Goal: Task Accomplishment & Management: Manage account settings

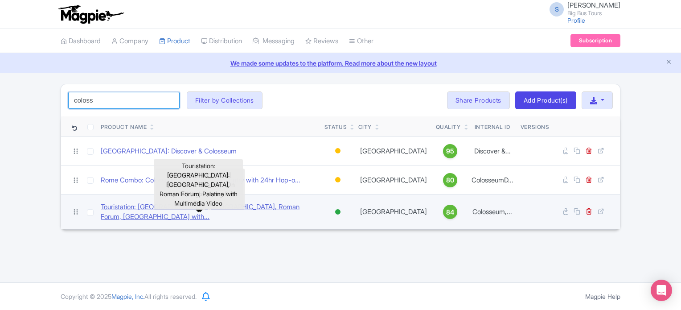
type input "coloss"
click at [250, 209] on link "Touristation: Rome: Colosseum, Roman Forum, Palatine with..." at bounding box center [209, 212] width 216 height 20
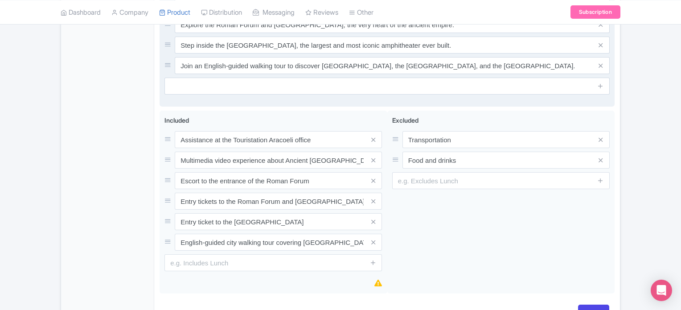
scroll to position [661, 0]
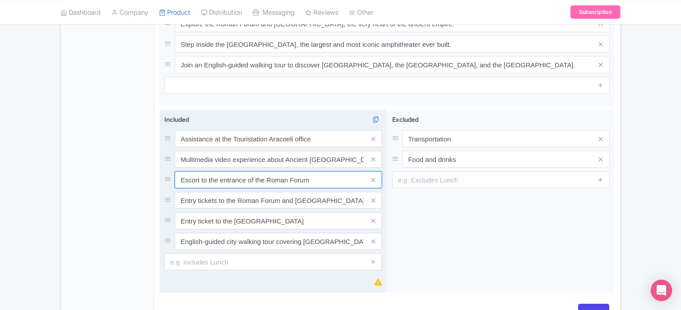
click at [200, 171] on input "Escort to the entrance of the Roman Forum" at bounding box center [278, 179] width 207 height 17
paste input "Accompaniment"
type input "Accompaniment to the entrance of the Roman Forum"
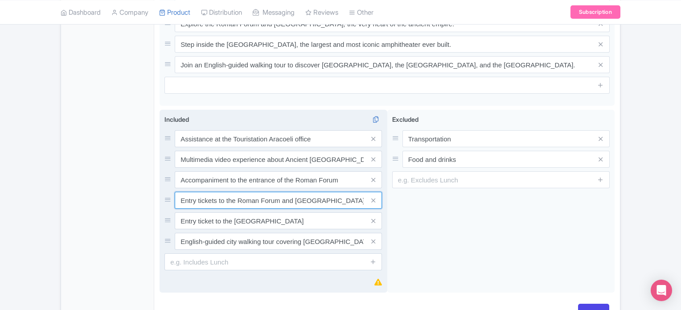
click at [194, 192] on input "Entry tickets to the Roman Forum and [GEOGRAPHIC_DATA]" at bounding box center [278, 200] width 207 height 17
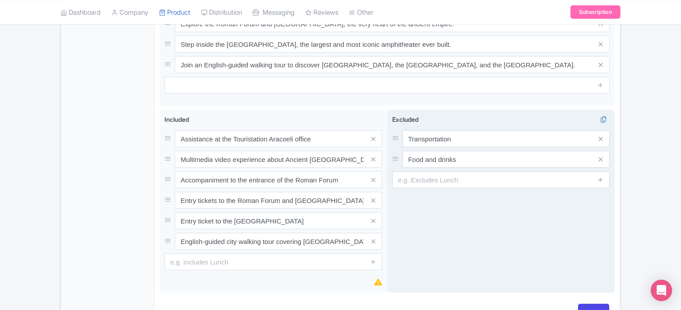
click at [528, 217] on div "Excluded i Transportation Food and drinks" at bounding box center [501, 201] width 228 height 183
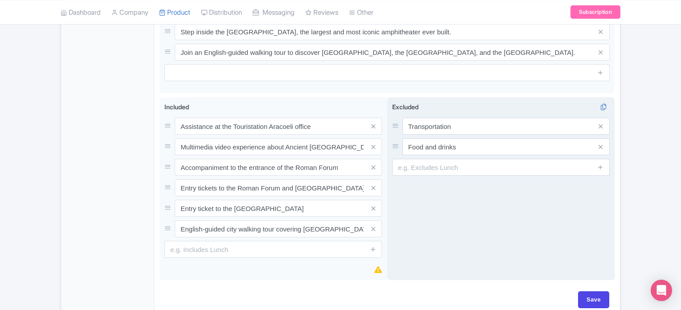
scroll to position [674, 0]
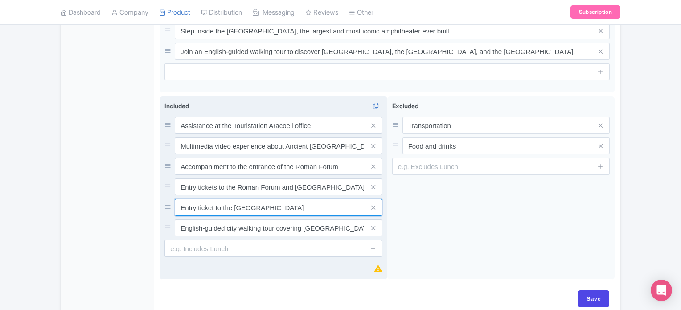
click at [214, 199] on input "Entry ticket to the Colosseum" at bounding box center [278, 207] width 207 height 17
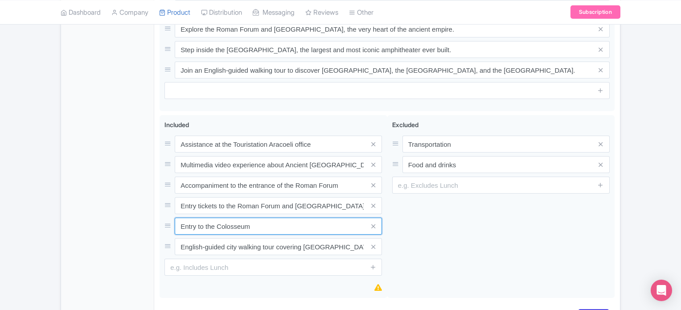
scroll to position [656, 0]
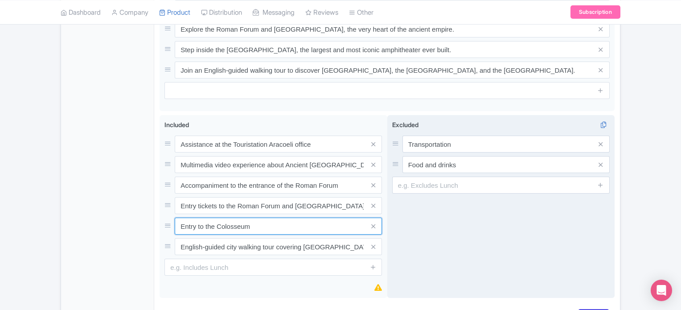
type input "Entry to the Colosseum"
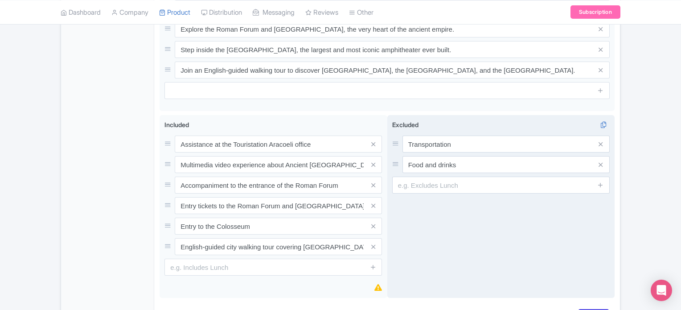
click at [442, 231] on div "Excluded i Transportation Food and drinks" at bounding box center [501, 206] width 228 height 183
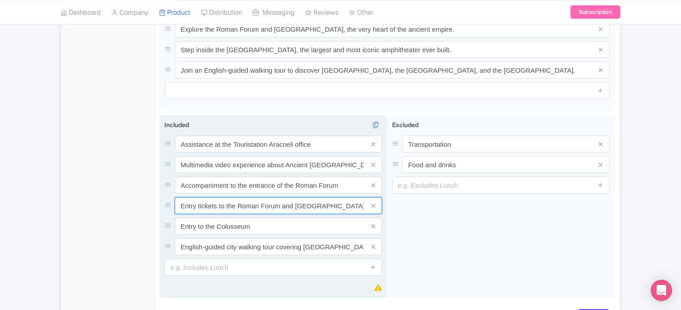
click at [208, 197] on input "Entry tickets to the Roman Forum and Palatine Hill" at bounding box center [278, 205] width 207 height 17
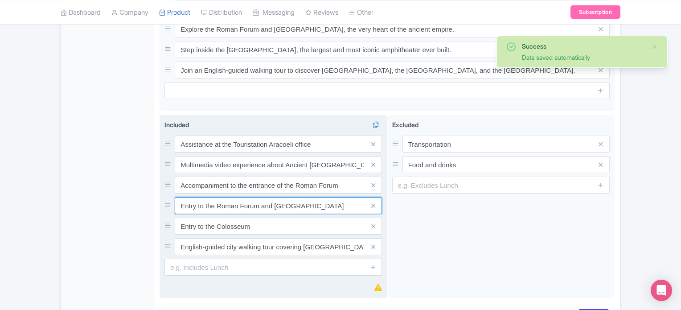
type input "Entry to the Roman Forum and [GEOGRAPHIC_DATA]"
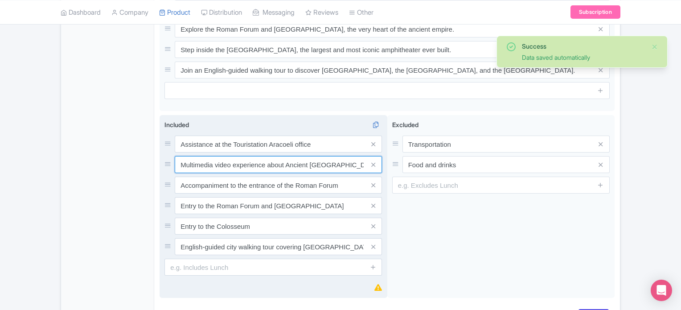
click at [180, 156] on input "Multimedia video experience about Ancient Rome" at bounding box center [278, 164] width 207 height 17
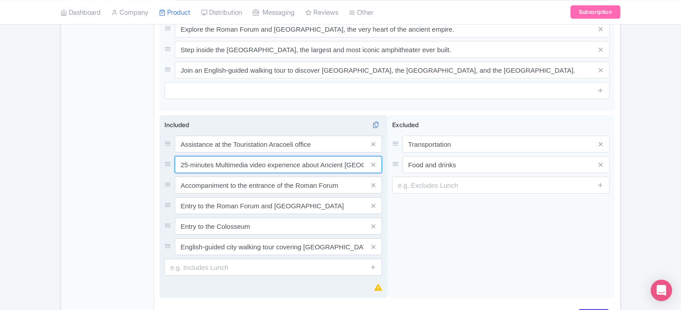
click at [319, 156] on input "25-minutes Multimedia video experience about Ancient Rome" at bounding box center [278, 164] width 207 height 17
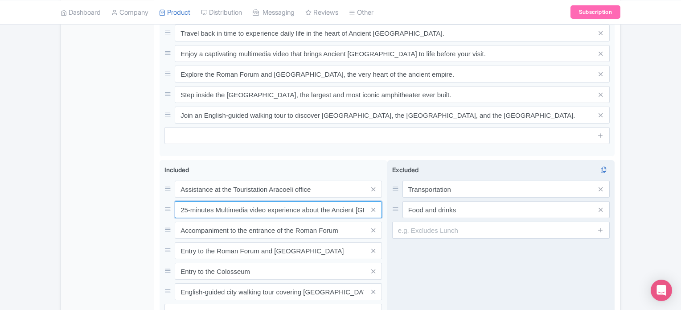
scroll to position [693, 0]
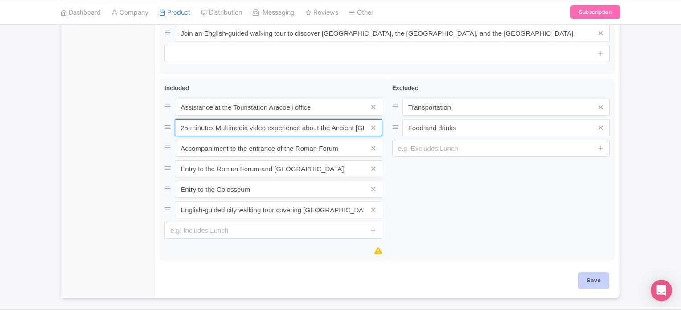
type input "25-minutes Multimedia video experience about the Ancient [GEOGRAPHIC_DATA]"
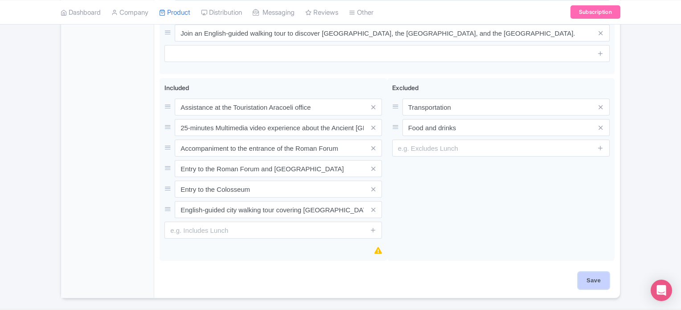
click at [590, 272] on input "Save" at bounding box center [593, 280] width 31 height 17
type input "Saving..."
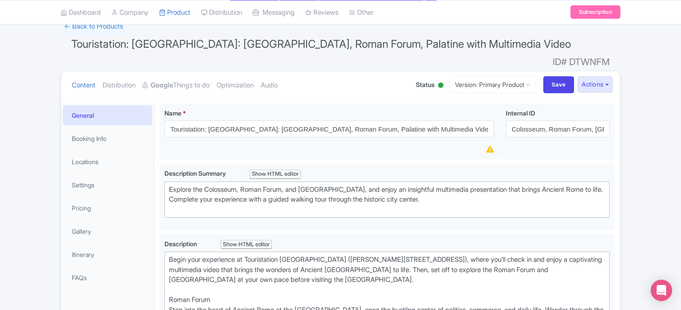
scroll to position [65, 0]
click at [85, 131] on link "Booking Info" at bounding box center [107, 139] width 89 height 20
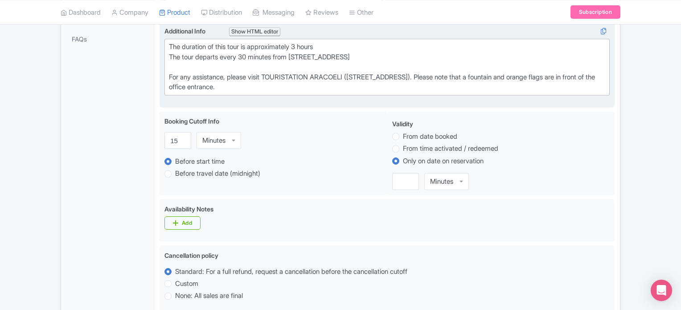
scroll to position [318, 0]
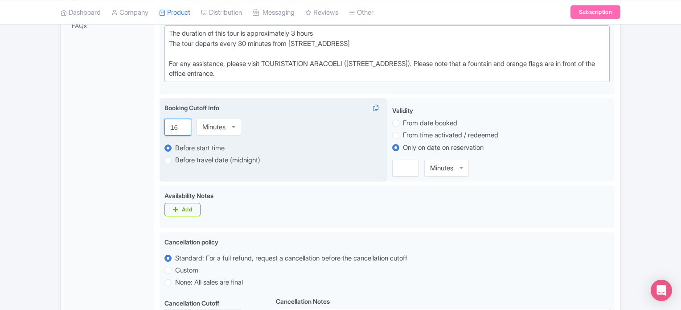
click at [183, 118] on input "16" at bounding box center [177, 126] width 27 height 17
click at [214, 123] on div "Minutes" at bounding box center [213, 127] width 23 height 8
drag, startPoint x: 179, startPoint y: 115, endPoint x: 175, endPoint y: 113, distance: 4.6
click at [175, 118] on input "4" at bounding box center [177, 126] width 27 height 17
drag, startPoint x: 175, startPoint y: 113, endPoint x: 160, endPoint y: 110, distance: 15.9
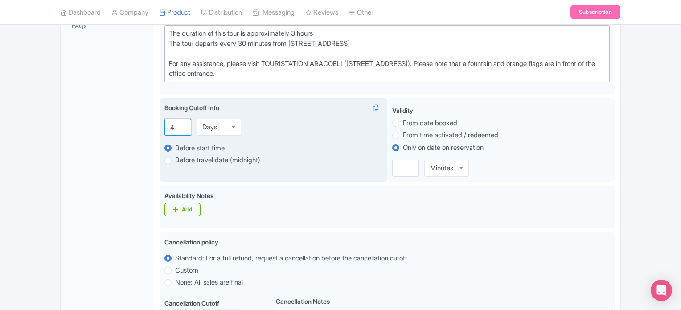
click at [160, 110] on div "Booking Cutoff Info i 4 Days Days Minutes Hours Days Before start time Before t…" at bounding box center [273, 140] width 228 height 84
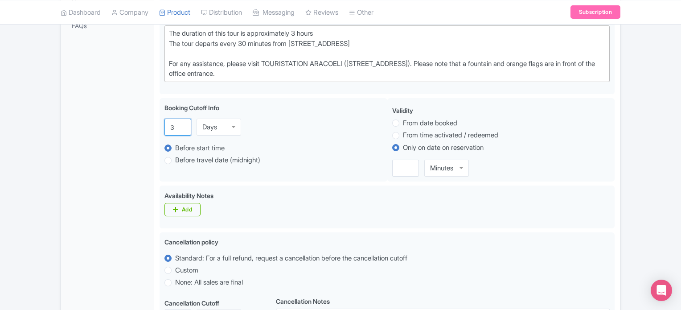
type input "3"
click at [666, 125] on div "Success Product updated successfully ← Back to Products Touristation: Rome: Col…" at bounding box center [340, 167] width 681 height 803
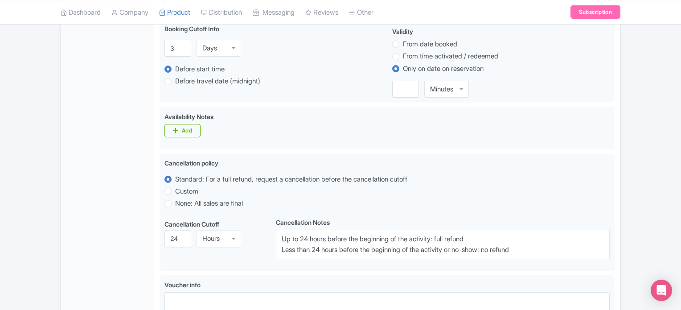
scroll to position [396, 0]
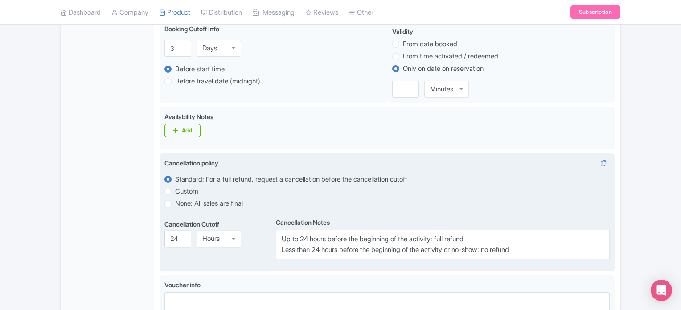
click at [241, 198] on label "None: All sales are final" at bounding box center [209, 203] width 68 height 10
click at [184, 198] on input "None: All sales are final" at bounding box center [179, 202] width 9 height 9
radio input "true"
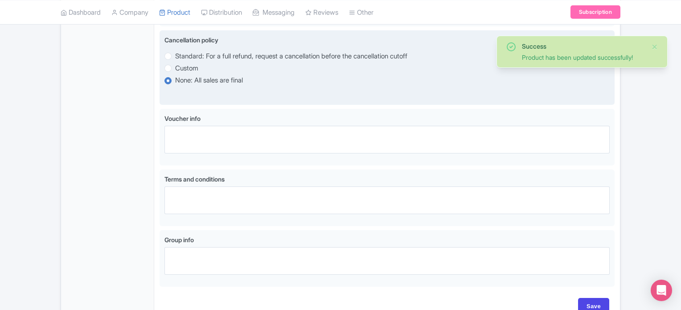
scroll to position [556, 0]
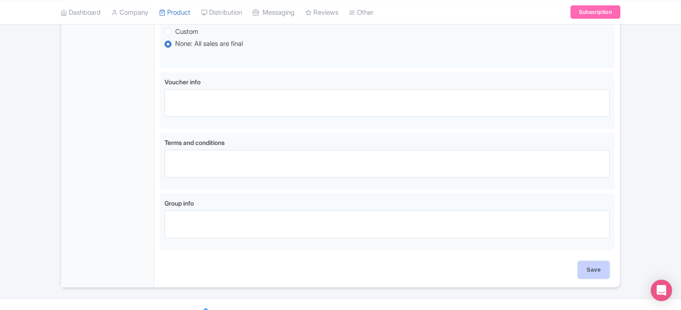
click at [590, 261] on input "Save" at bounding box center [593, 269] width 31 height 17
type input "Update Product"
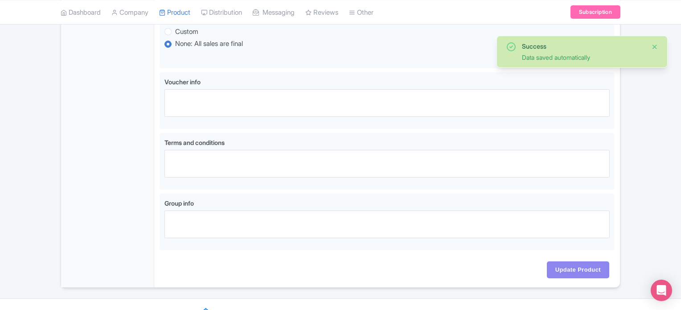
click at [654, 47] on button "Close" at bounding box center [654, 46] width 7 height 11
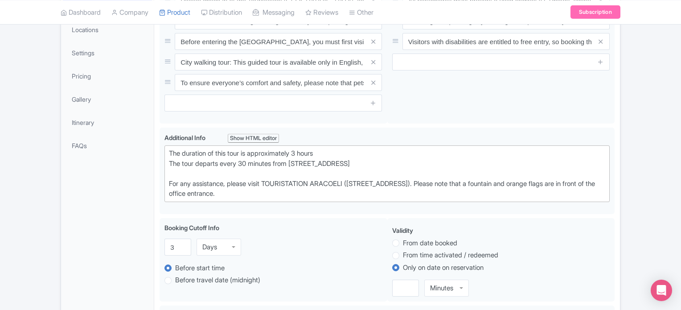
scroll to position [0, 0]
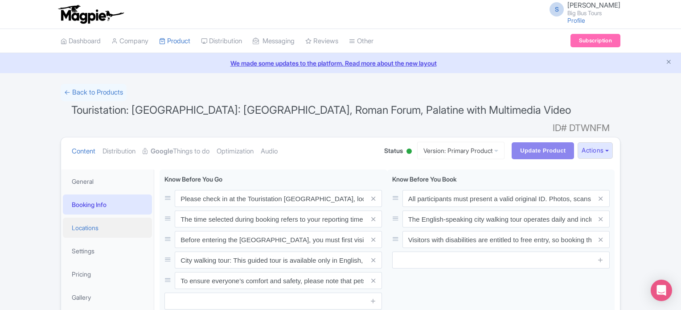
click at [105, 217] on link "Locations" at bounding box center [107, 227] width 89 height 20
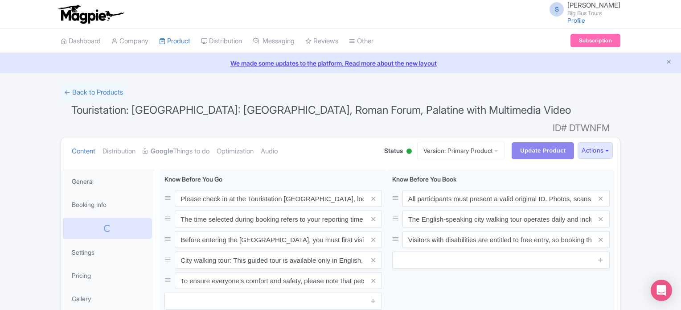
scroll to position [11, 0]
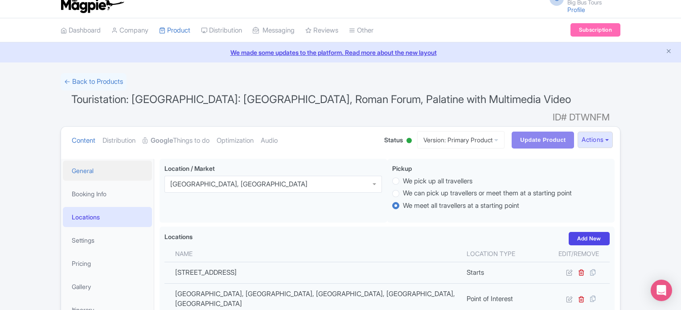
click at [91, 163] on link "General" at bounding box center [107, 170] width 89 height 20
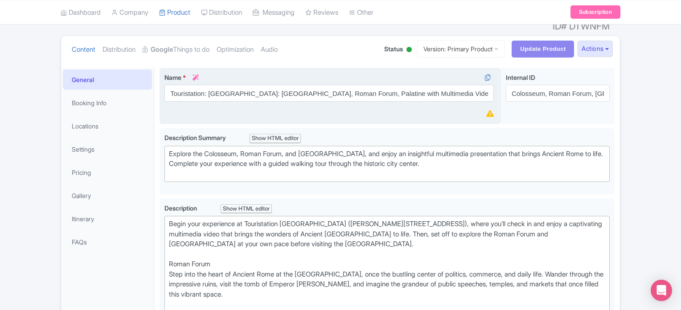
scroll to position [0, 0]
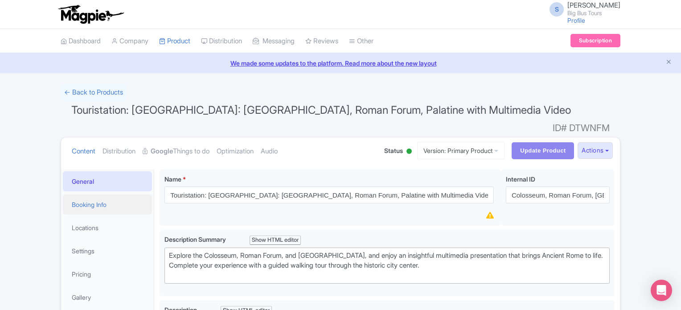
click at [109, 194] on link "Booking Info" at bounding box center [107, 204] width 89 height 20
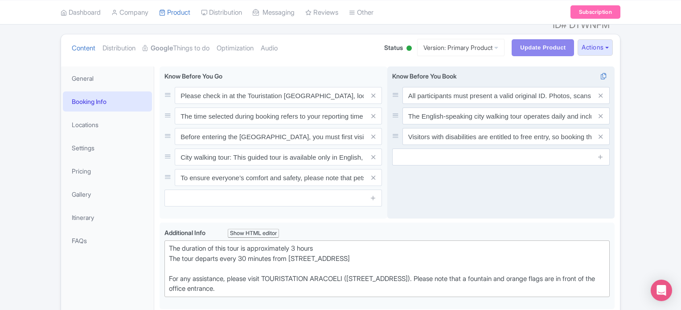
scroll to position [103, 0]
click at [424, 148] on input "text" at bounding box center [500, 156] width 217 height 17
click at [476, 87] on input "All participants must present a valid original ID. Photos, scans, or photocopie…" at bounding box center [505, 94] width 207 height 17
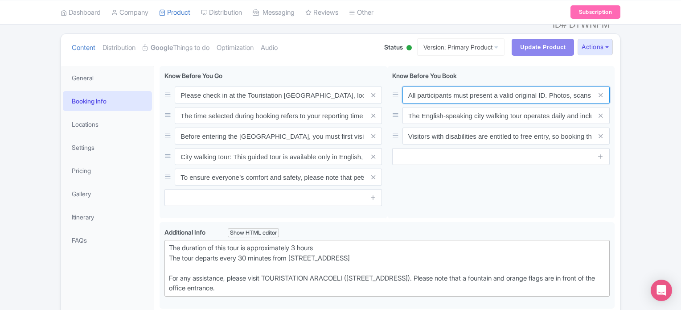
scroll to position [0, 100]
drag, startPoint x: 483, startPoint y: 80, endPoint x: 625, endPoint y: 90, distance: 142.9
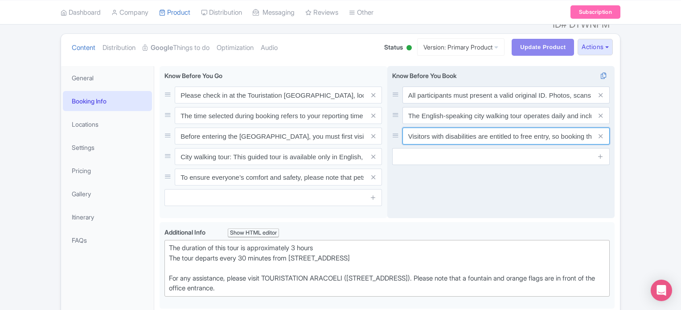
scroll to position [0, 197]
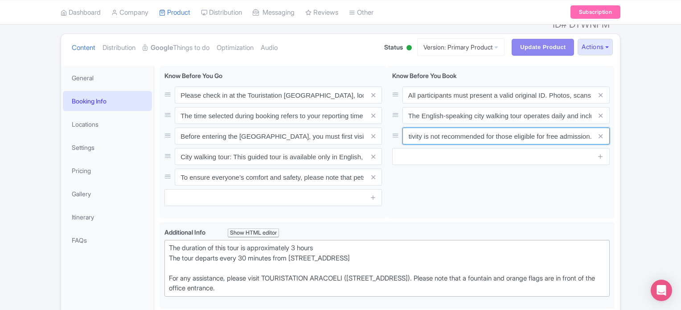
drag, startPoint x: 503, startPoint y: 120, endPoint x: 622, endPoint y: 123, distance: 118.5
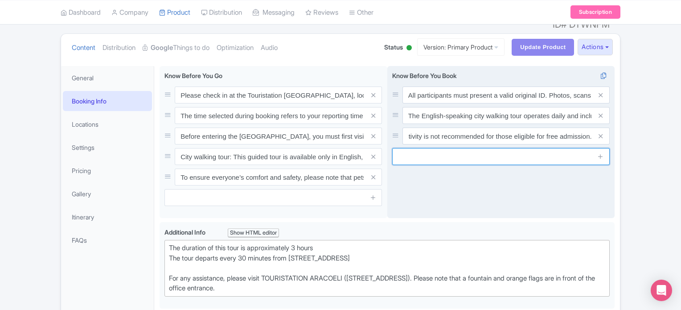
scroll to position [0, 0]
click at [484, 148] on input "text" at bounding box center [500, 156] width 217 height 17
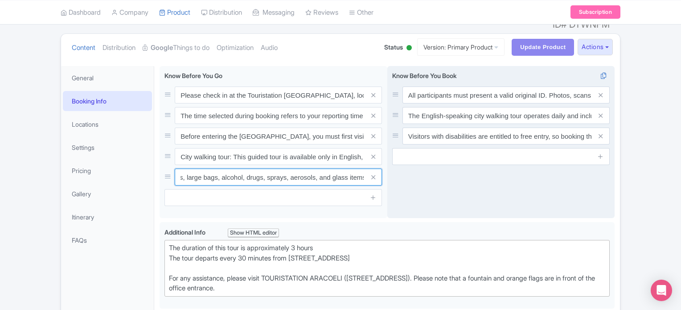
scroll to position [0, 263]
drag, startPoint x: 268, startPoint y: 163, endPoint x: 402, endPoint y: 166, distance: 133.6
click at [402, 166] on div "Please check in at the Touristation Aracoeli Office, located at Piazza Ara Coel…" at bounding box center [386, 144] width 455 height 156
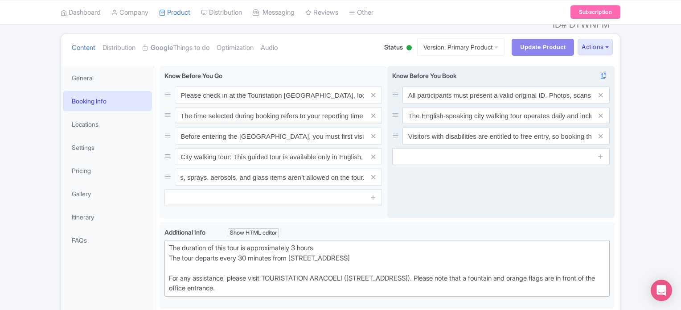
scroll to position [0, 0]
click at [454, 192] on div "All participants must present a valid original ID. Photos, scans, or photocopie…" at bounding box center [501, 142] width 228 height 152
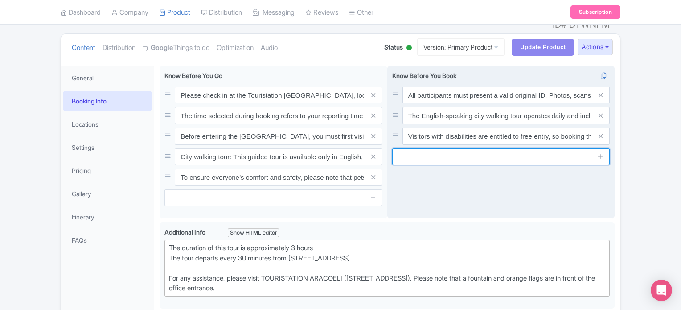
click at [442, 148] on input "text" at bounding box center [500, 156] width 217 height 17
paste input "The entry ticket for the Roman Forum and Palatine Hill costs €18. The remaining…"
type input "The entry ticket for the Roman Forum and Palatine Hill costs €18. The remaining…"
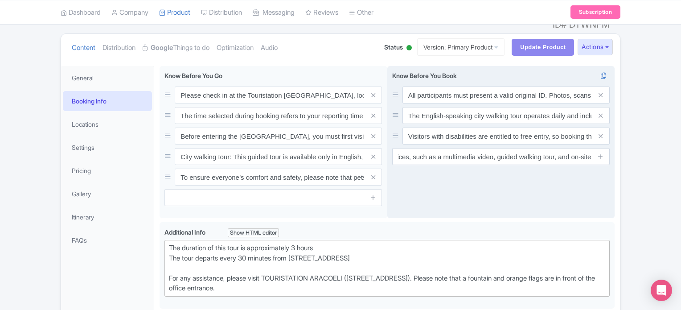
scroll to position [0, 0]
click at [593, 191] on div "All participants must present a valid original ID. Photos, scans, or photocopie…" at bounding box center [501, 142] width 228 height 152
click at [601, 153] on icon at bounding box center [600, 156] width 7 height 7
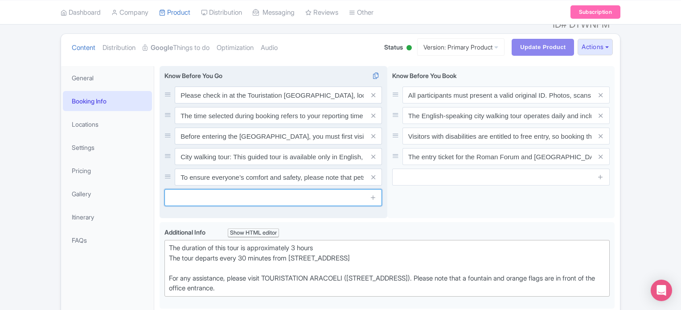
click at [328, 189] on input "text" at bounding box center [272, 197] width 217 height 17
paste input "The entry ticket for the Roman Forum and Palatine Hill costs €18. The remaining…"
type input "The entry ticket for the Roman Forum and Palatine Hill costs €18. The remaining…"
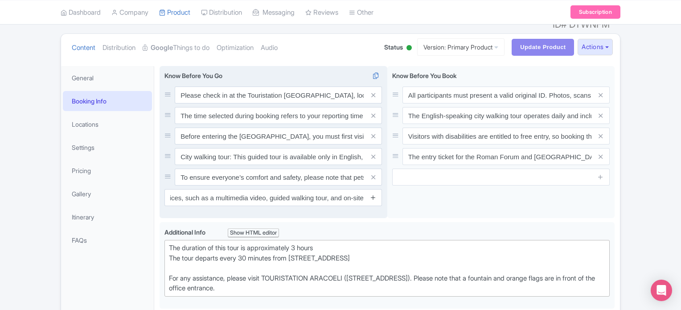
scroll to position [0, 0]
click at [373, 194] on icon at bounding box center [373, 197] width 7 height 7
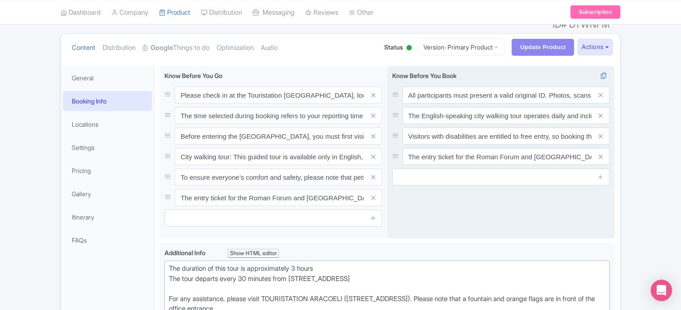
click at [415, 196] on div "All participants must present a valid original ID. Photos, scans, or photocopie…" at bounding box center [501, 152] width 228 height 173
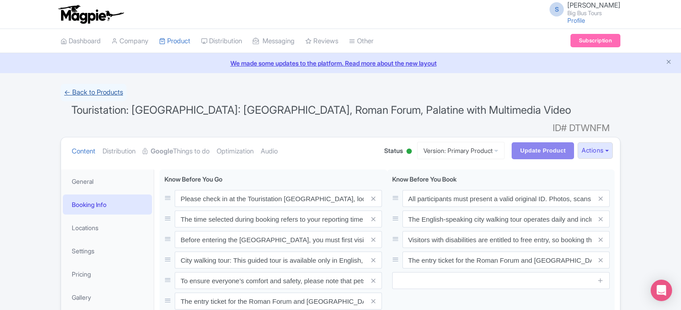
click at [86, 85] on link "← Back to Products" at bounding box center [94, 92] width 66 height 17
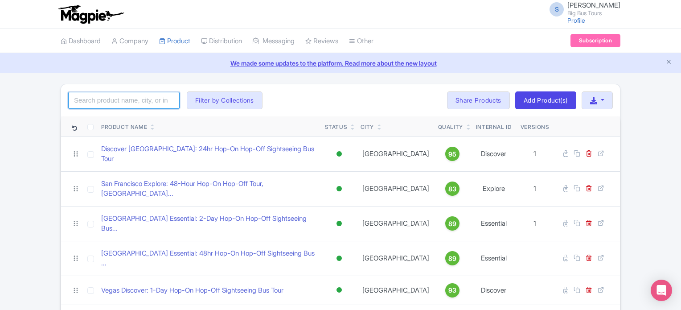
click at [135, 96] on input "search" at bounding box center [123, 100] width 111 height 17
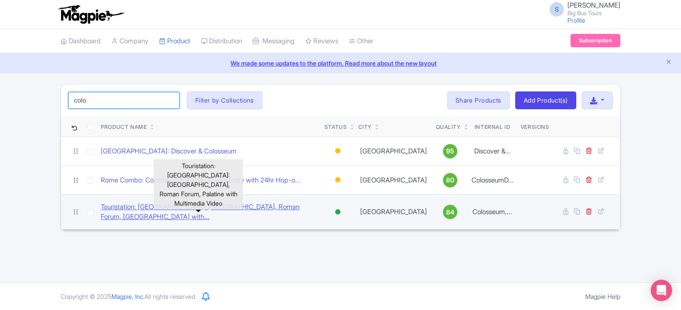
type input "colo"
click at [143, 207] on link "Touristation: Rome: Colosseum, Roman Forum, Palatine with..." at bounding box center [209, 212] width 216 height 20
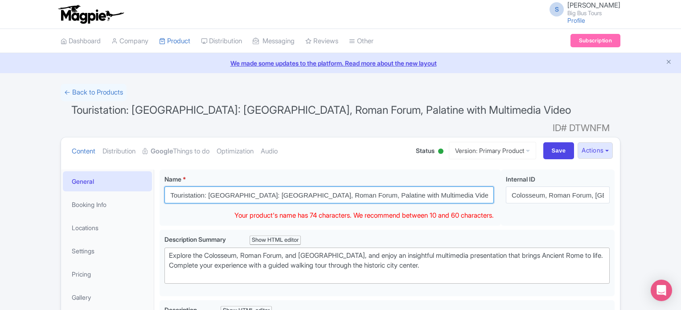
drag, startPoint x: 208, startPoint y: 179, endPoint x: 99, endPoint y: 167, distance: 108.9
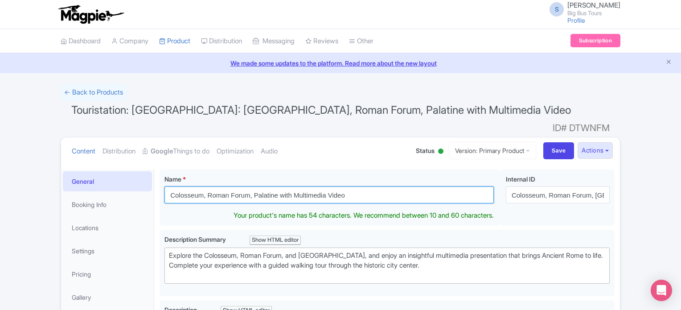
type input "Colosseum, Roman Forum, Palatine with Multimedia Video"
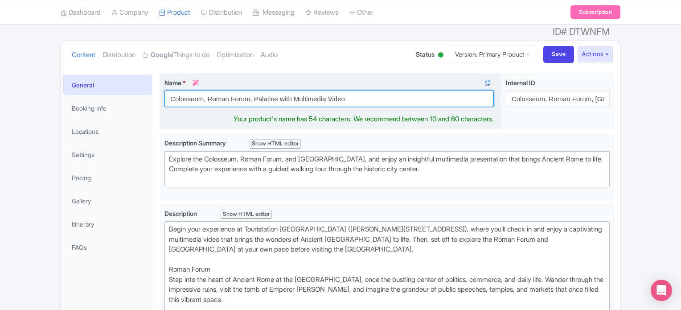
scroll to position [99, 0]
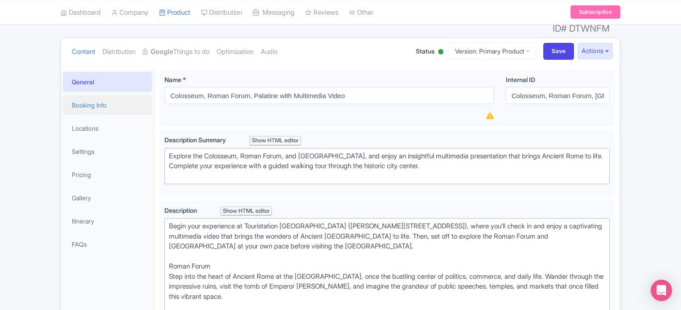
click at [102, 95] on link "Booking Info" at bounding box center [107, 105] width 89 height 20
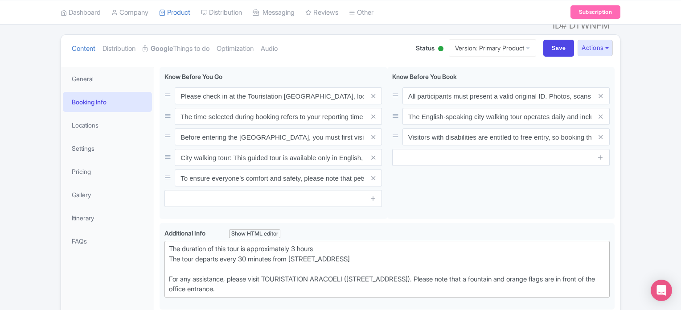
scroll to position [98, 0]
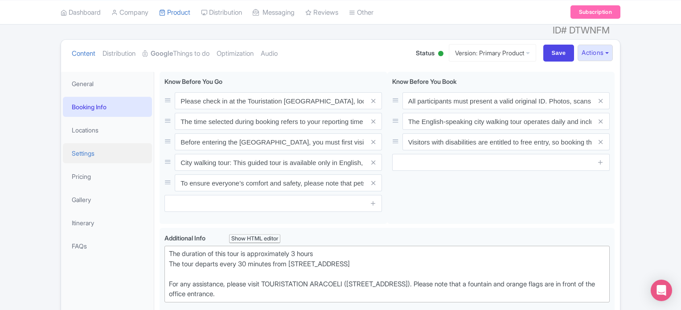
click at [105, 143] on link "Settings" at bounding box center [107, 153] width 89 height 20
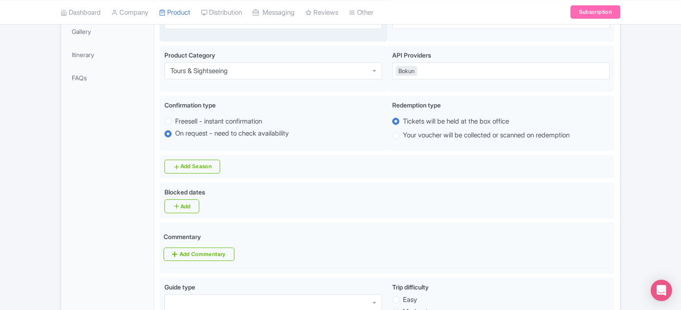
scroll to position [0, 0]
